Goal: Task Accomplishment & Management: Manage account settings

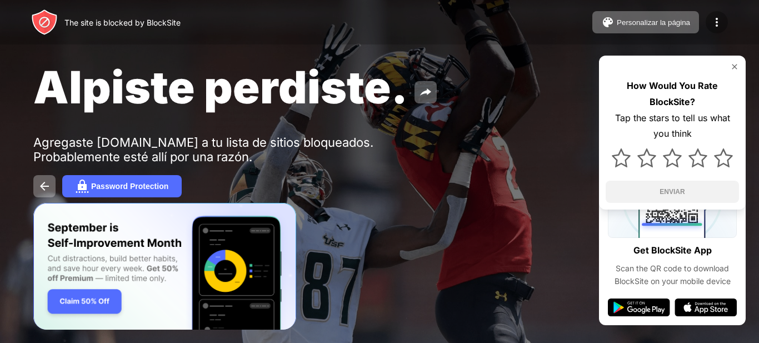
click at [710, 14] on div at bounding box center [717, 22] width 22 height 22
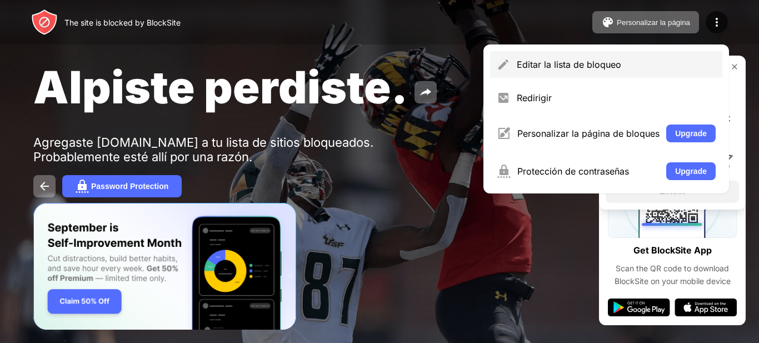
click at [614, 59] on div "Editar la lista de bloqueo" at bounding box center [616, 64] width 199 height 11
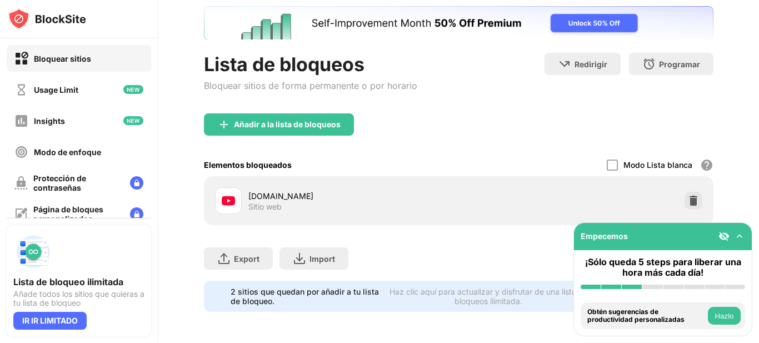
scroll to position [72, 0]
click at [304, 120] on div "Añadir a la lista de bloqueos" at bounding box center [287, 124] width 107 height 9
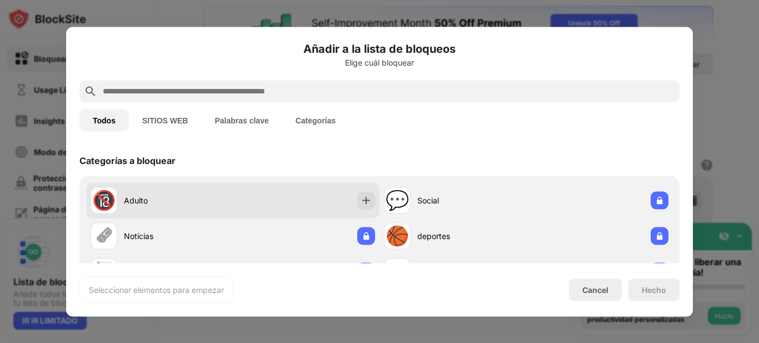
click at [214, 196] on div "Adulto" at bounding box center [178, 200] width 109 height 12
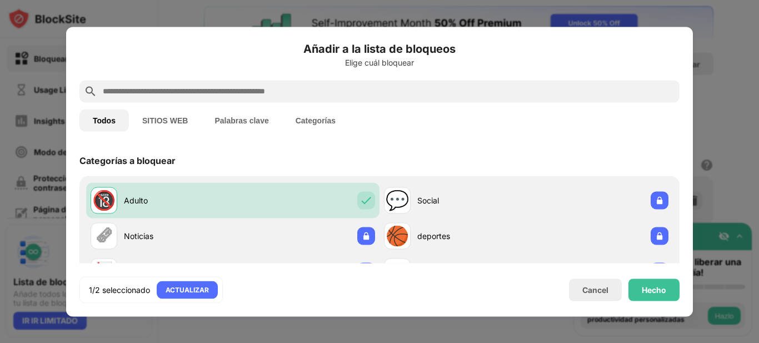
click at [235, 86] on input "text" at bounding box center [388, 90] width 573 height 13
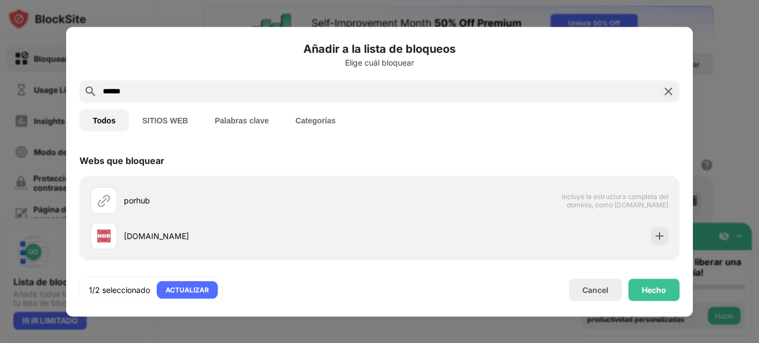
type input "******"
click at [251, 115] on button "Palabras clave" at bounding box center [241, 120] width 81 height 22
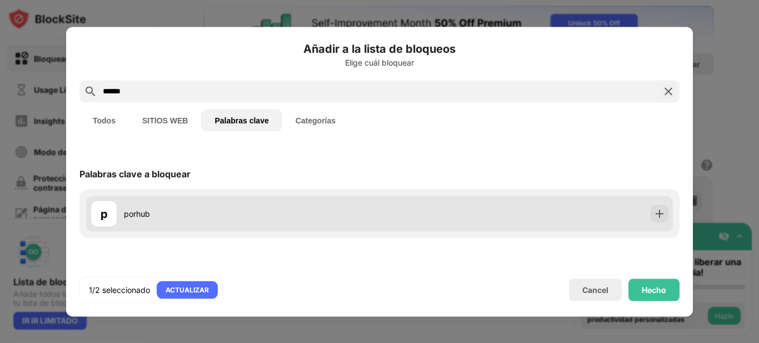
click at [195, 221] on div "p porhub" at bounding box center [235, 213] width 289 height 27
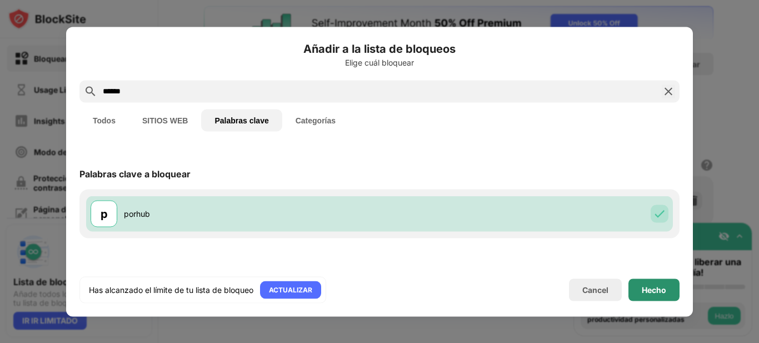
click at [643, 285] on div "Hecho" at bounding box center [654, 289] width 24 height 9
